Goal: Ask a question: Seek information or help from site administrators or community

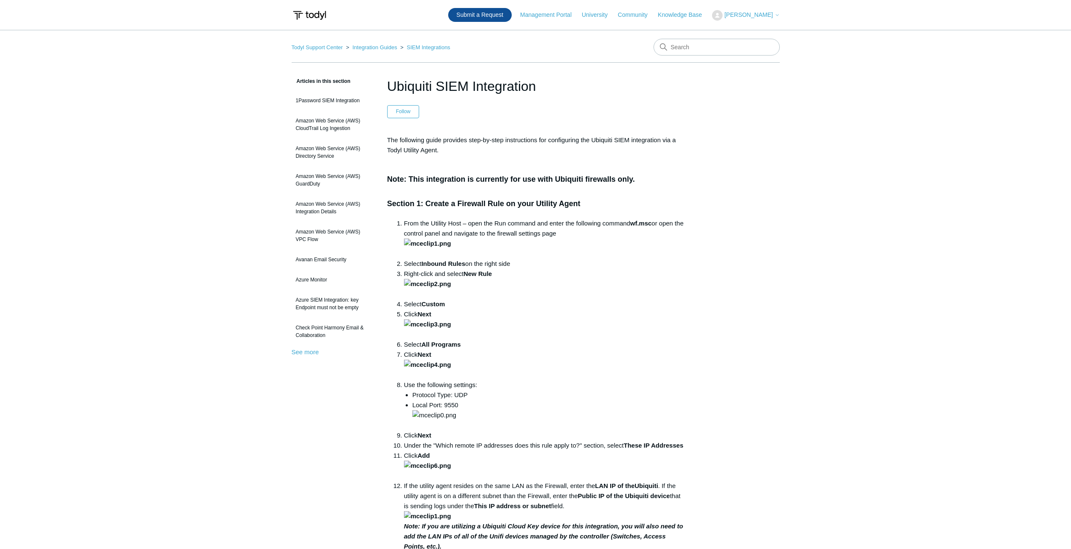
click at [470, 14] on link "Submit a Request" at bounding box center [480, 15] width 64 height 14
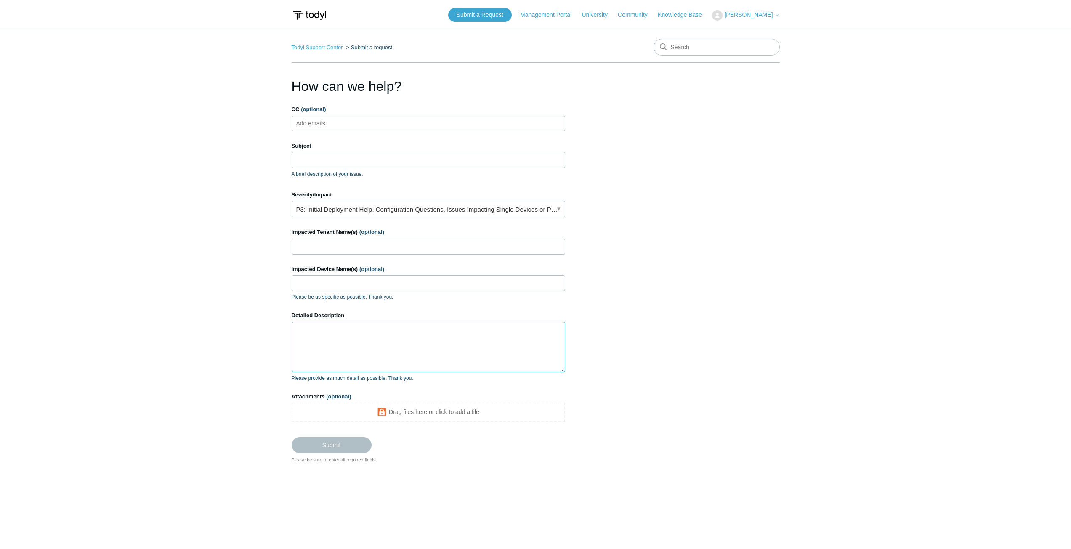
click at [305, 362] on textarea "Detailed Description" at bounding box center [429, 347] width 274 height 50
paste textarea "Hi Team - getting this error below when installing the SGN agent on a machine. …"
type textarea "Hi Team - getting this error below when installing the SGN agent on a machine. …"
click at [314, 152] on input "Subject" at bounding box center [429, 160] width 274 height 16
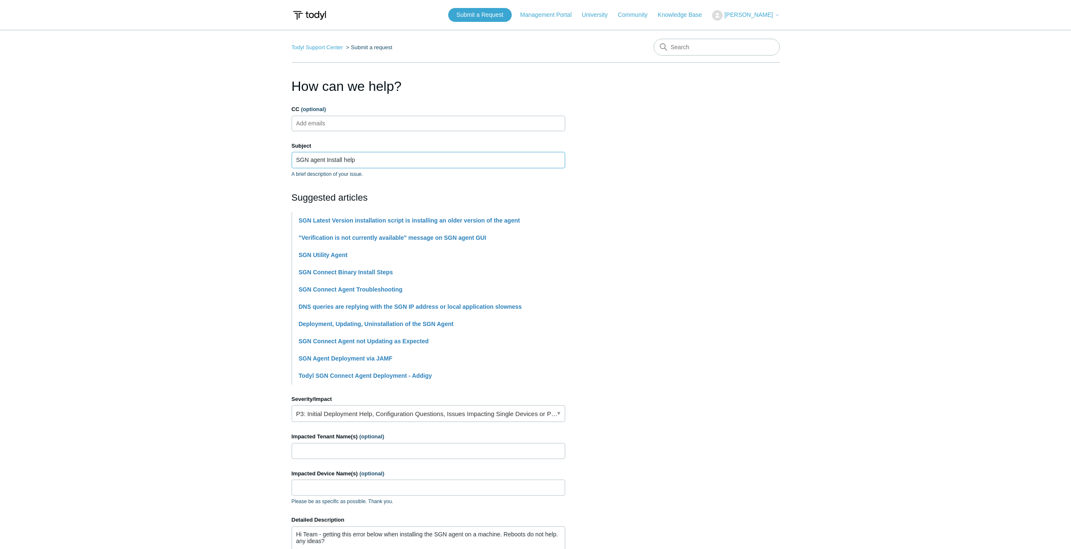
click at [349, 160] on input "SGN agent Install help" at bounding box center [429, 160] width 274 height 16
click at [207, 161] on main "Todyl Support Center Submit a request How can we help? CC (optional) Add emails…" at bounding box center [535, 344] width 1071 height 628
click at [313, 156] on input "SGN agent Install Help" at bounding box center [429, 160] width 274 height 16
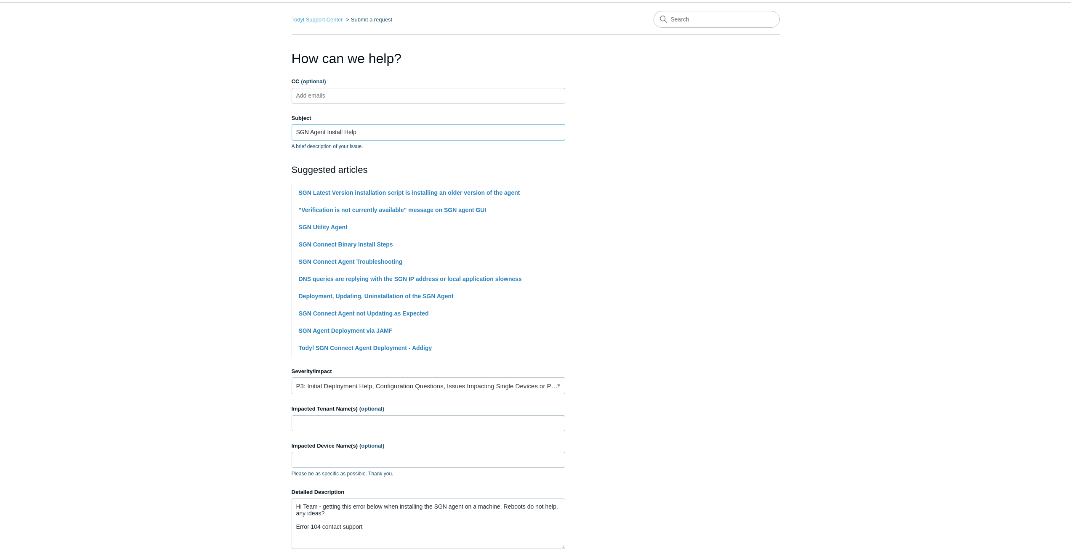
type input "SGN Agent Install Help"
